Goal: Find specific page/section: Find specific page/section

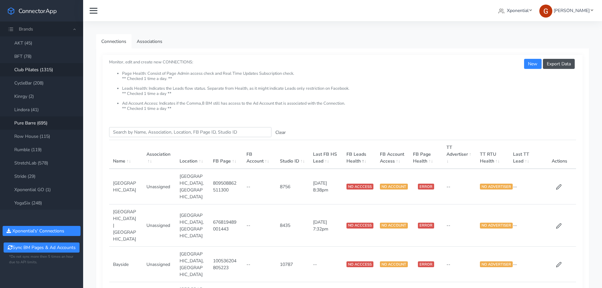
click at [39, 70] on link "Club Pilates (1315)" at bounding box center [41, 69] width 83 height 13
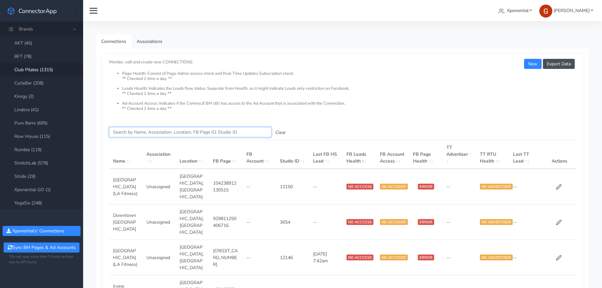
click at [169, 130] on input "Search this table" at bounding box center [190, 132] width 162 height 10
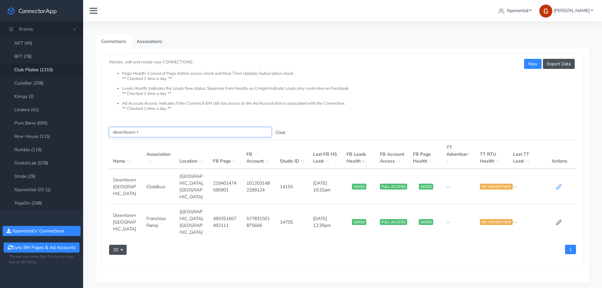
type input "downtown r"
click at [557, 184] on icon at bounding box center [559, 187] width 6 height 6
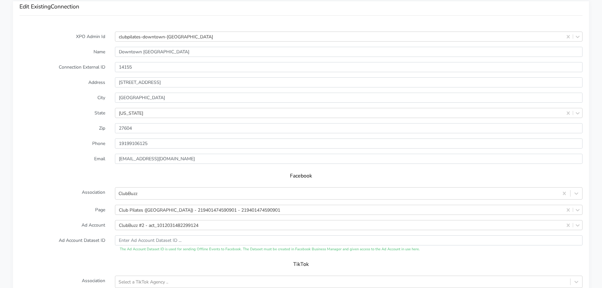
scroll to position [498, 0]
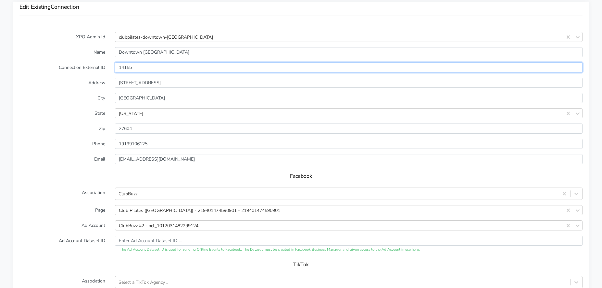
click at [127, 68] on input "14155" at bounding box center [348, 67] width 467 height 10
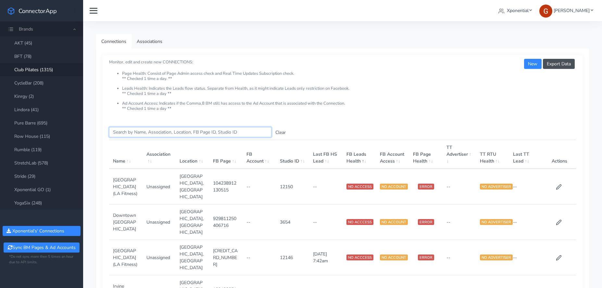
click at [151, 131] on input "Search this table" at bounding box center [190, 132] width 162 height 10
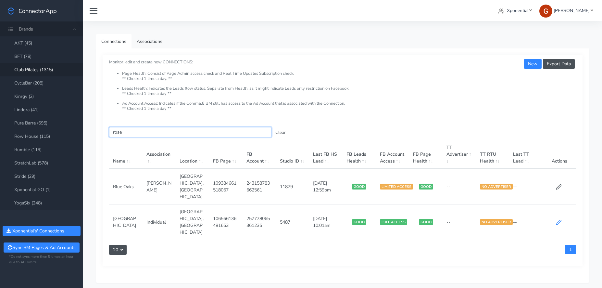
type input "rose"
click at [556, 219] on icon at bounding box center [559, 222] width 6 height 6
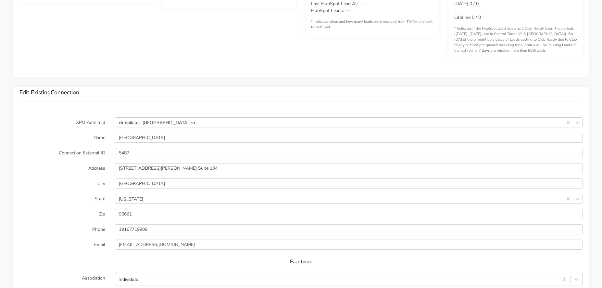
scroll to position [472, 0]
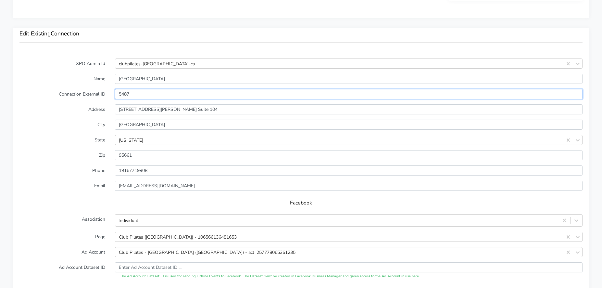
click at [128, 95] on input "5487" at bounding box center [348, 94] width 467 height 10
click at [128, 94] on input "5487" at bounding box center [348, 94] width 467 height 10
